Goal: Transaction & Acquisition: Purchase product/service

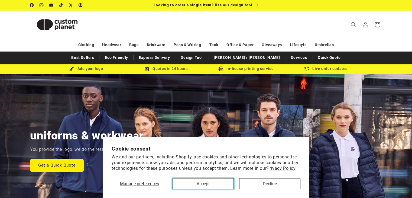
click at [217, 185] on button "Accept" at bounding box center [203, 183] width 61 height 11
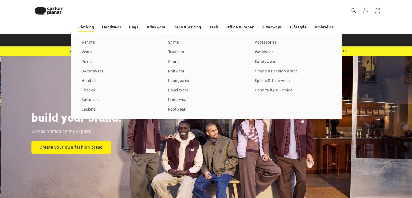
scroll to position [0, 412]
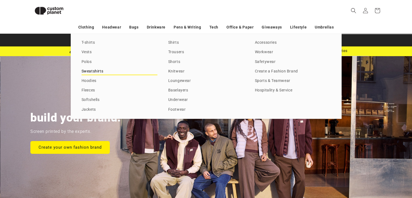
click at [89, 70] on link "Sweatshirts" at bounding box center [120, 71] width 76 height 7
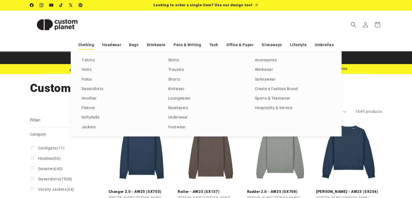
click at [87, 42] on link "Clothing" at bounding box center [86, 44] width 16 height 9
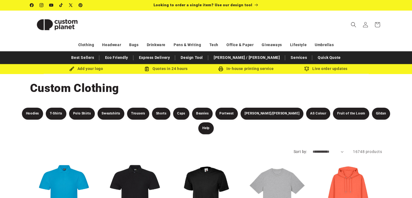
click at [67, 30] on img at bounding box center [57, 24] width 54 height 24
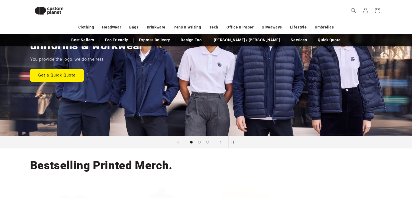
scroll to position [81, 0]
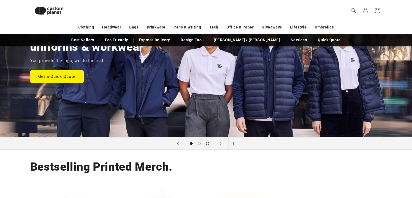
click at [204, 143] on button "Load slide 3 of 3" at bounding box center [208, 143] width 8 height 8
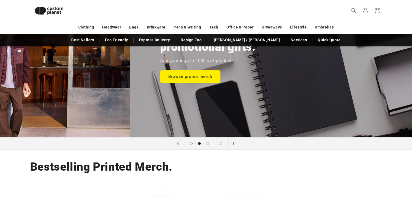
click at [199, 143] on span "Load slide 2 of 3" at bounding box center [199, 143] width 3 height 3
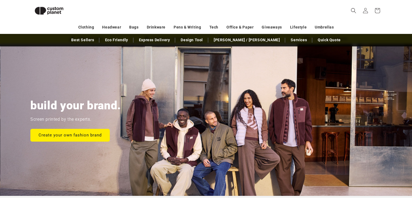
scroll to position [0, 0]
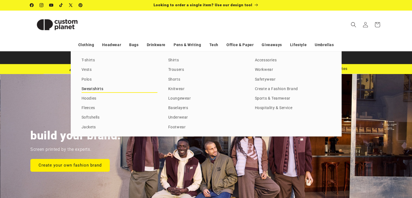
click at [94, 87] on link "Sweatshirts" at bounding box center [120, 88] width 76 height 7
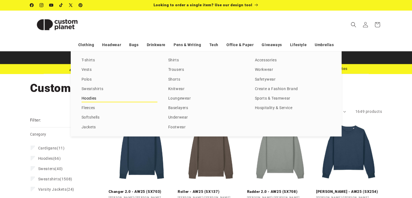
click at [90, 97] on link "Hoodies" at bounding box center [120, 98] width 76 height 7
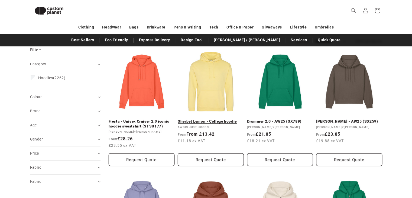
scroll to position [62, 0]
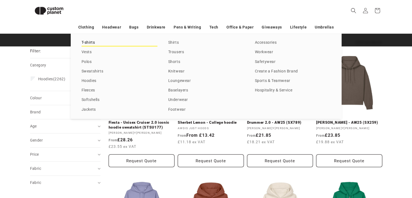
click at [87, 41] on link "T-shirts" at bounding box center [120, 42] width 76 height 7
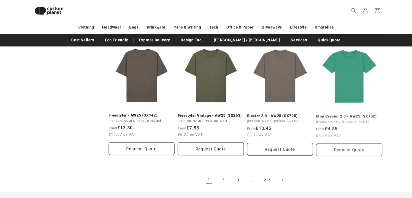
scroll to position [569, 0]
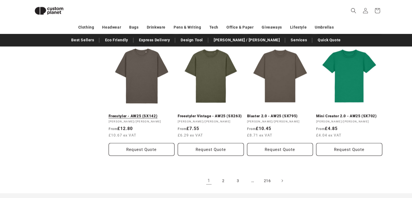
click at [139, 117] on link "Freestyler - AW25 (SX142)" at bounding box center [142, 116] width 66 height 5
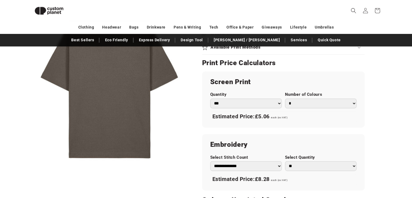
scroll to position [281, 0]
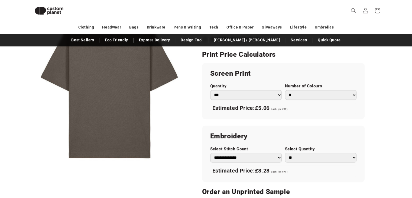
click at [277, 97] on select "*** *** *** **** **** **** ***** *****" at bounding box center [246, 95] width 72 height 10
click at [210, 90] on select "*** *** *** **** **** **** ***** *****" at bounding box center [246, 95] width 72 height 10
click at [267, 99] on select "*** *** *** **** **** **** ***** *****" at bounding box center [246, 95] width 72 height 10
select select "**"
click at [210, 90] on select "*** *** *** **** **** **** ***** *****" at bounding box center [246, 95] width 72 height 10
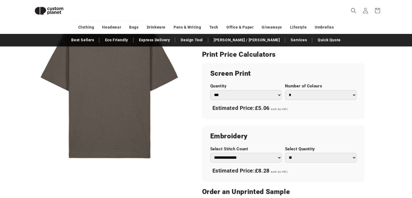
click at [313, 95] on select "* * * * * * *" at bounding box center [321, 95] width 72 height 10
click at [285, 90] on select "* * * * * * *" at bounding box center [321, 95] width 72 height 10
click at [319, 92] on select "* * * * * * *" at bounding box center [321, 95] width 72 height 10
select select "*"
click at [285, 90] on select "* * * * * * *" at bounding box center [321, 95] width 72 height 10
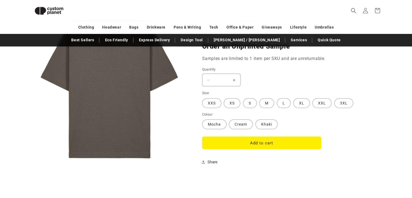
scroll to position [426, 0]
click at [284, 101] on label "L Variant sold out or unavailable" at bounding box center [284, 103] width 14 height 10
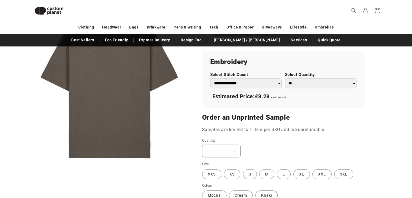
scroll to position [355, 0]
click at [235, 153] on button "Increase quantity for Freestyler - AW25 (SX142)" at bounding box center [234, 151] width 12 height 13
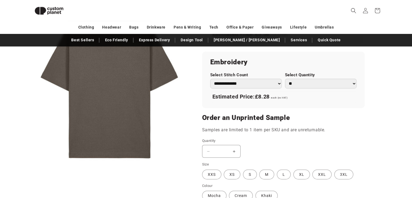
click at [233, 146] on button "Increase quantity for Freestyler - AW25 (SX142)" at bounding box center [234, 151] width 12 height 13
click at [233, 148] on button "Increase quantity for Freestyler - AW25 (SX142)" at bounding box center [234, 151] width 12 height 13
drag, startPoint x: 233, startPoint y: 150, endPoint x: 221, endPoint y: 150, distance: 12.5
click at [221, 150] on input "*" at bounding box center [222, 151] width 14 height 13
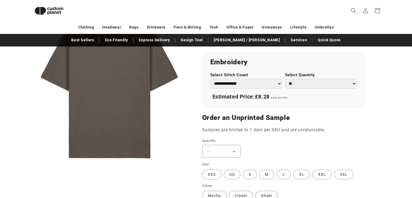
click at [268, 155] on div "Decrease quantity for Freestyler - AW25 (SX142) * Increase quantity for Freesty…" at bounding box center [261, 151] width 119 height 13
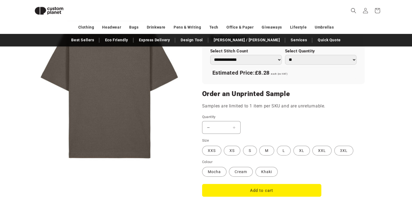
scroll to position [377, 0]
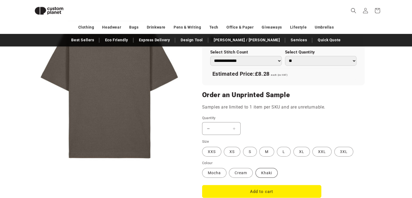
click at [257, 173] on label "Khaki Variant sold out or unavailable" at bounding box center [267, 173] width 22 height 10
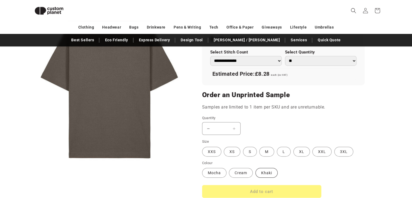
type input "*"
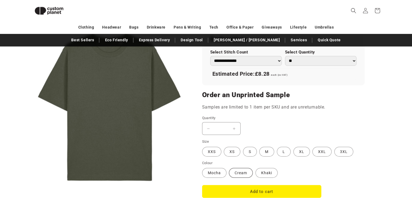
click at [239, 174] on label "Cream Variant sold out or unavailable" at bounding box center [241, 173] width 24 height 10
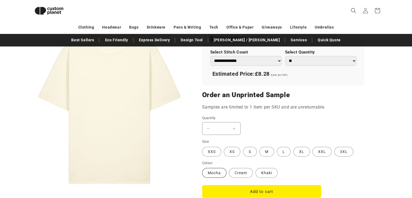
click at [217, 173] on label "Mocha Variant sold out or unavailable" at bounding box center [214, 173] width 24 height 10
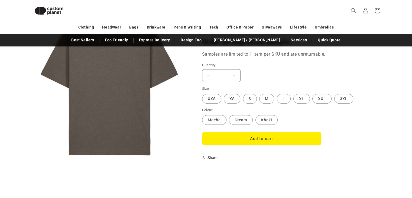
scroll to position [431, 0]
click at [280, 134] on button "Add to cart" at bounding box center [261, 138] width 119 height 13
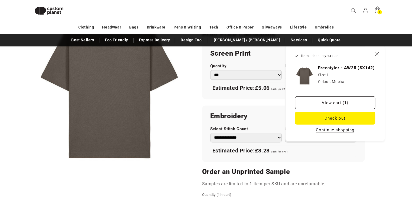
scroll to position [300, 0]
click at [329, 119] on button "Check out" at bounding box center [335, 118] width 80 height 13
click at [375, 52] on icon "Close" at bounding box center [377, 53] width 5 height 5
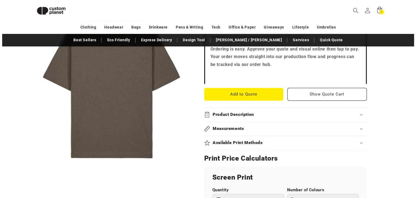
scroll to position [175, 0]
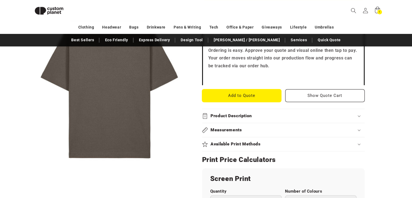
click at [273, 97] on button "Add to Quote" at bounding box center [241, 95] width 79 height 13
